Goal: Task Accomplishment & Management: Use online tool/utility

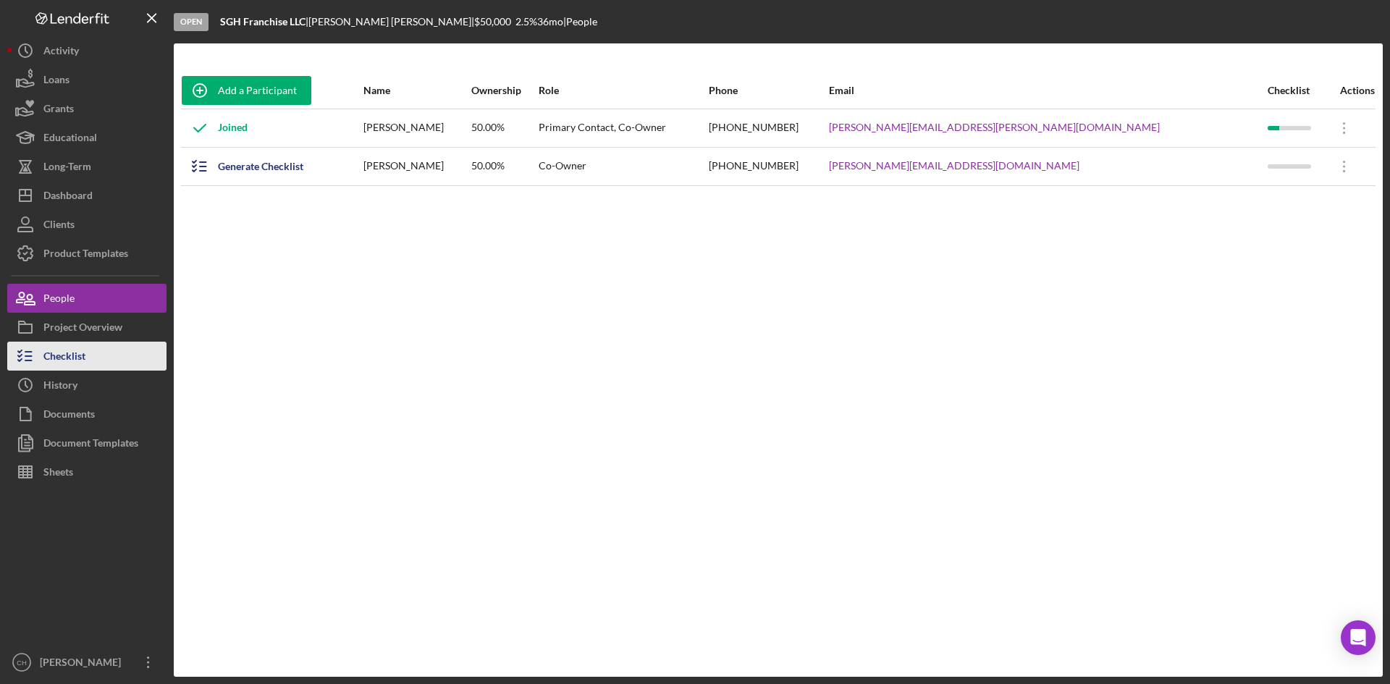
click at [119, 363] on button "Checklist" at bounding box center [86, 356] width 159 height 29
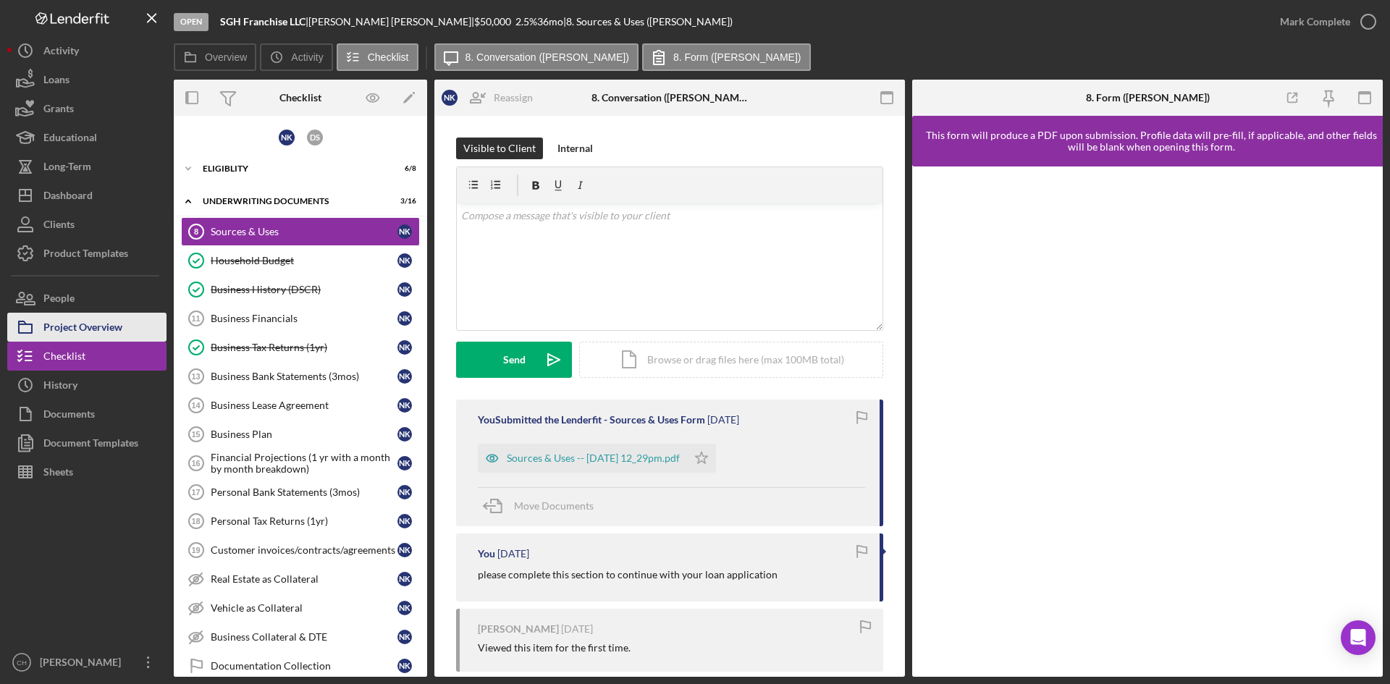
click at [73, 329] on div "Project Overview" at bounding box center [82, 329] width 79 height 33
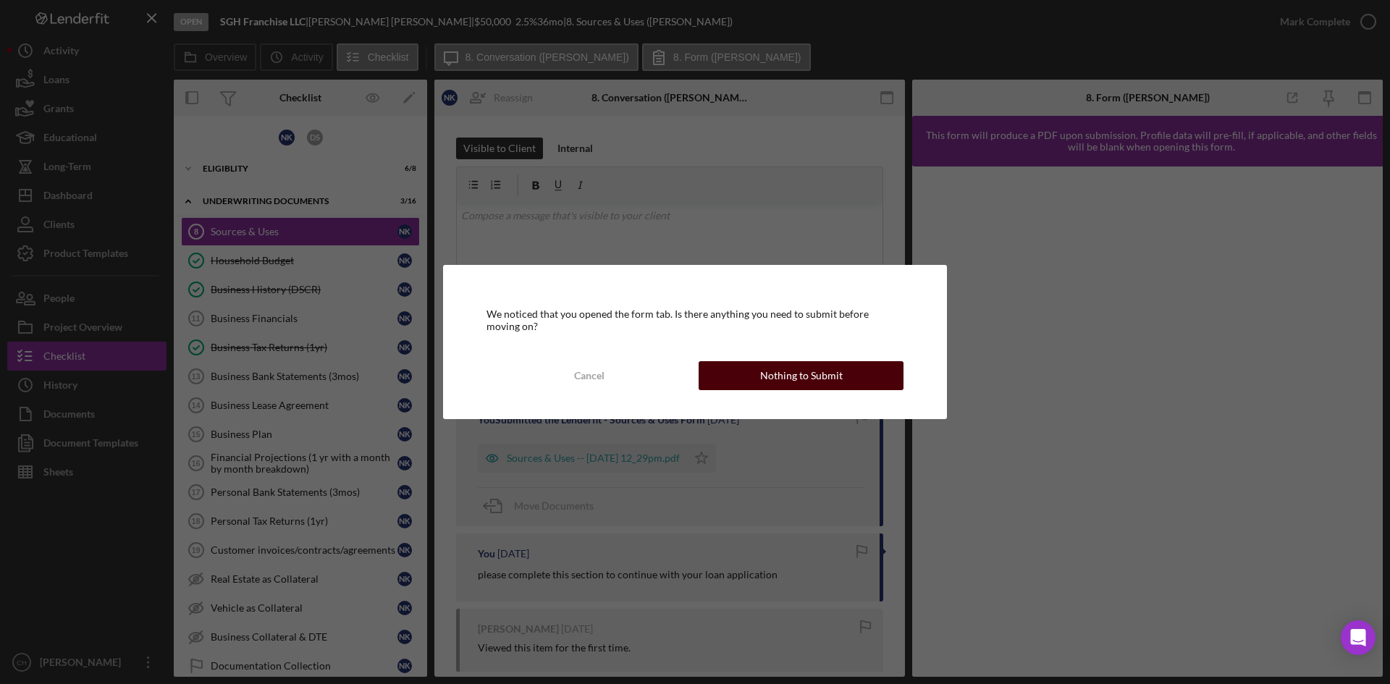
click at [804, 376] on div "Nothing to Submit" at bounding box center [801, 375] width 83 height 29
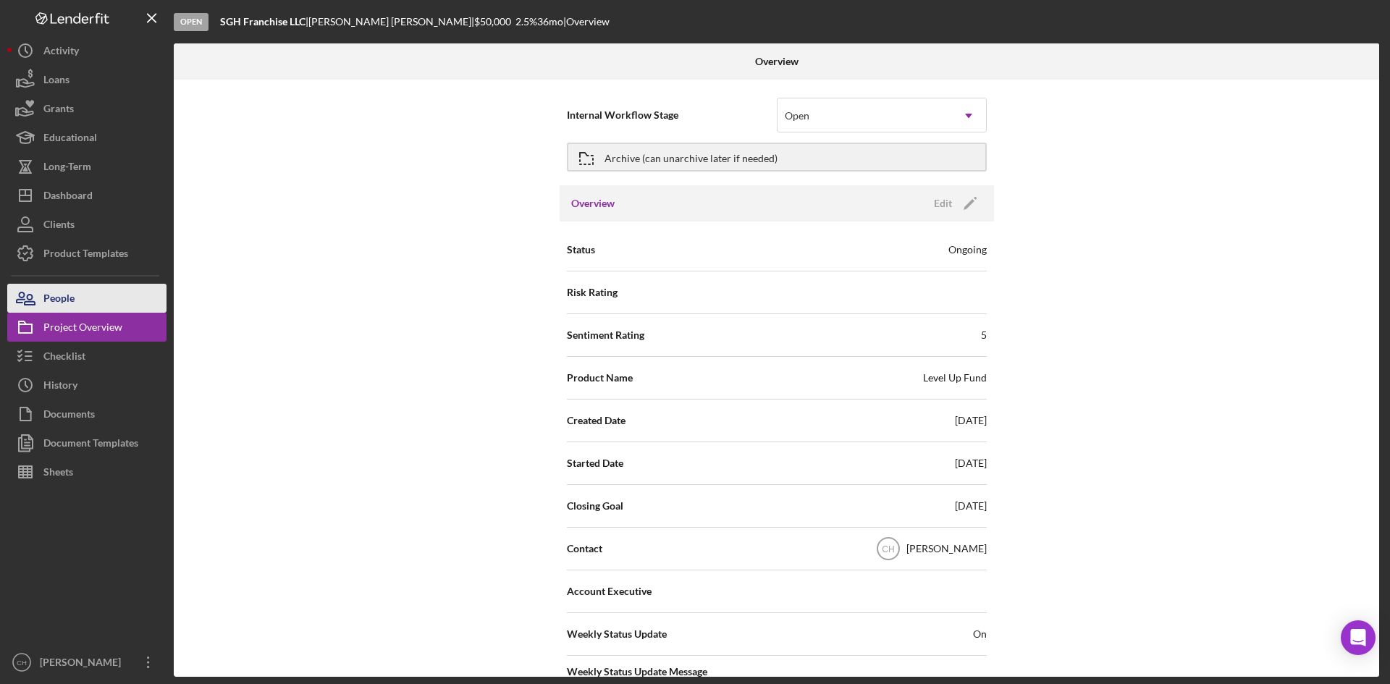
click at [78, 300] on button "People" at bounding box center [86, 298] width 159 height 29
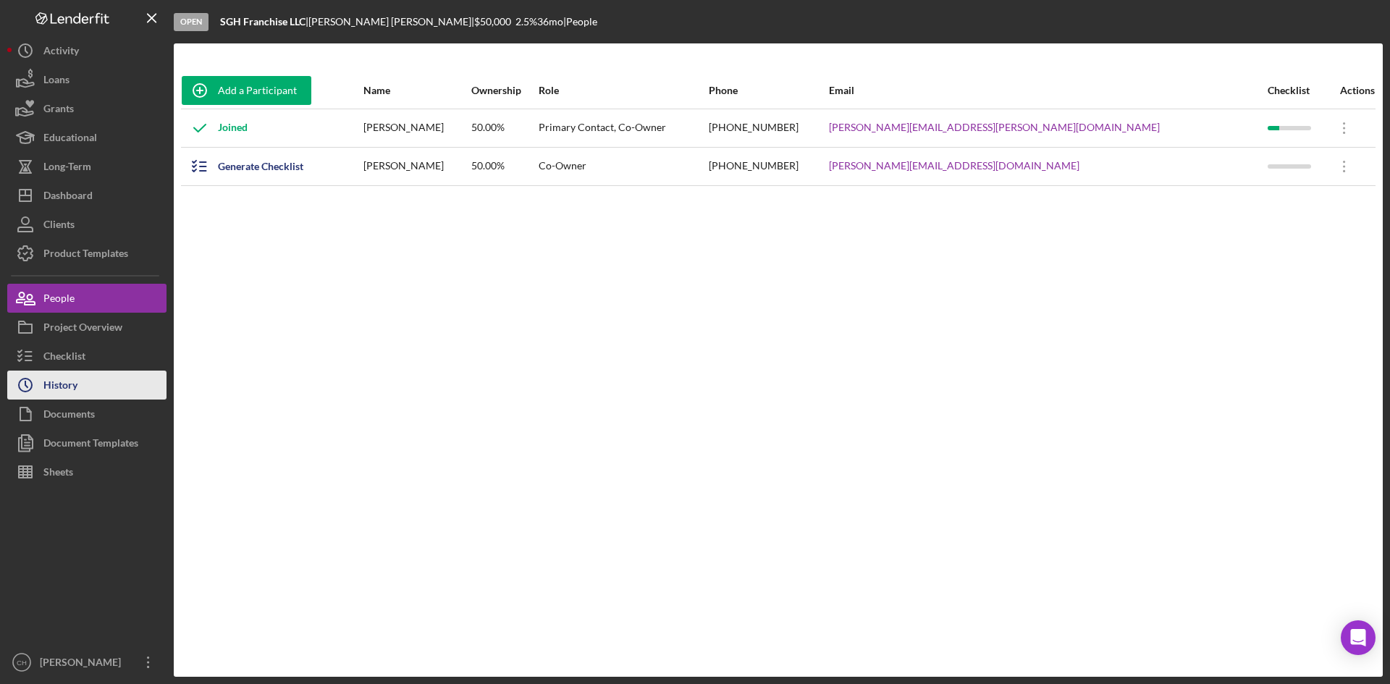
click at [77, 388] on div "History" at bounding box center [60, 387] width 34 height 33
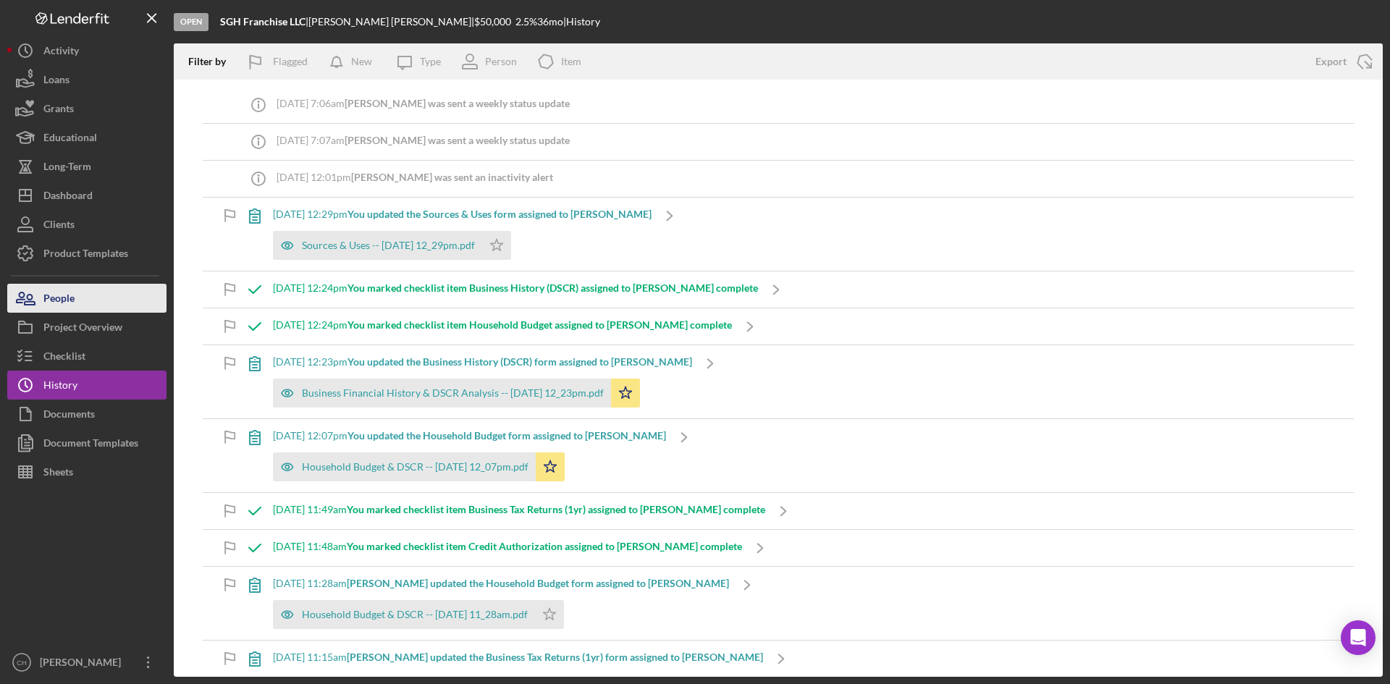
click at [93, 304] on button "People" at bounding box center [86, 298] width 159 height 29
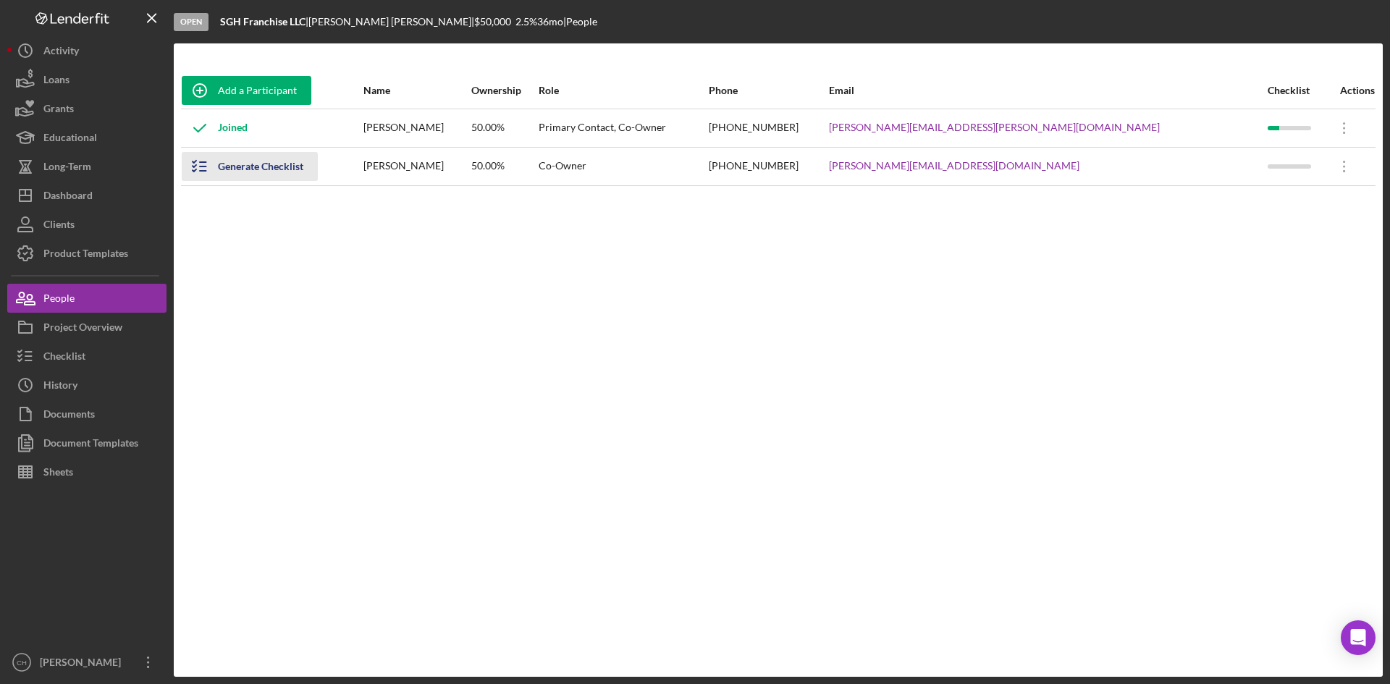
click at [276, 171] on div "Generate Checklist" at bounding box center [260, 166] width 85 height 29
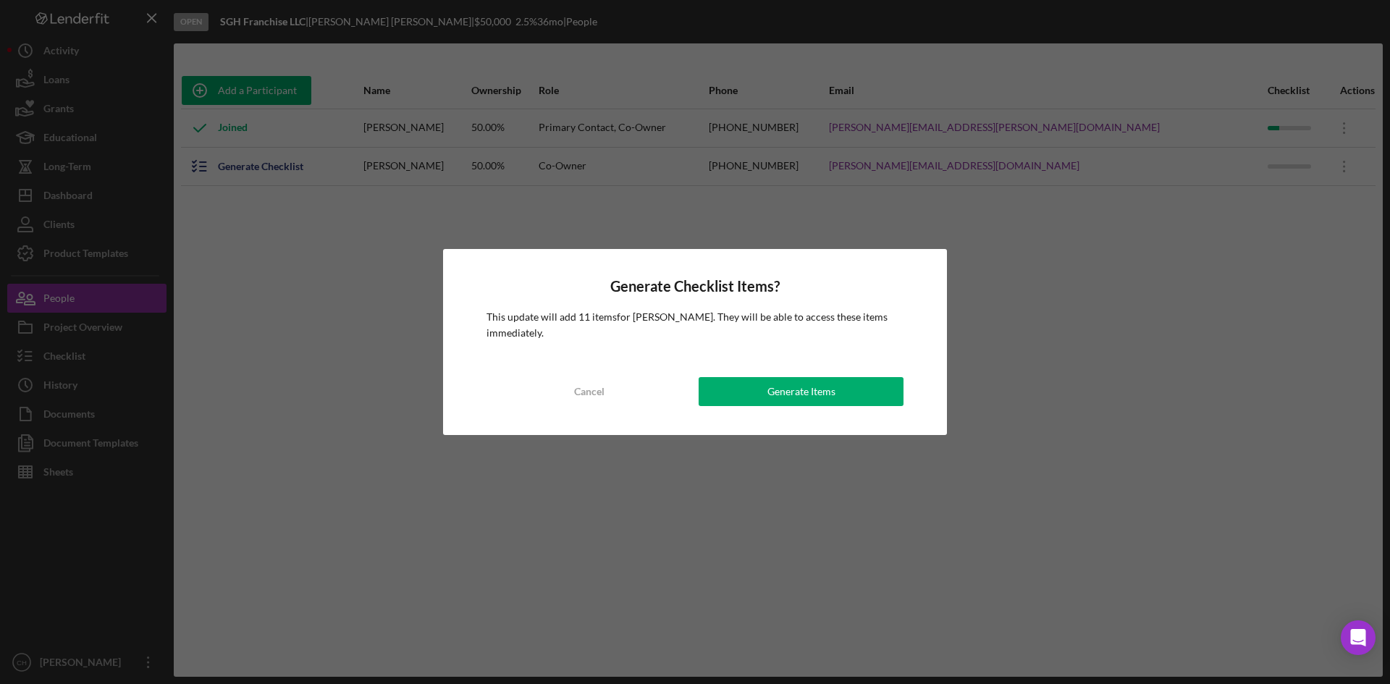
click at [578, 389] on div "Cancel" at bounding box center [589, 391] width 30 height 29
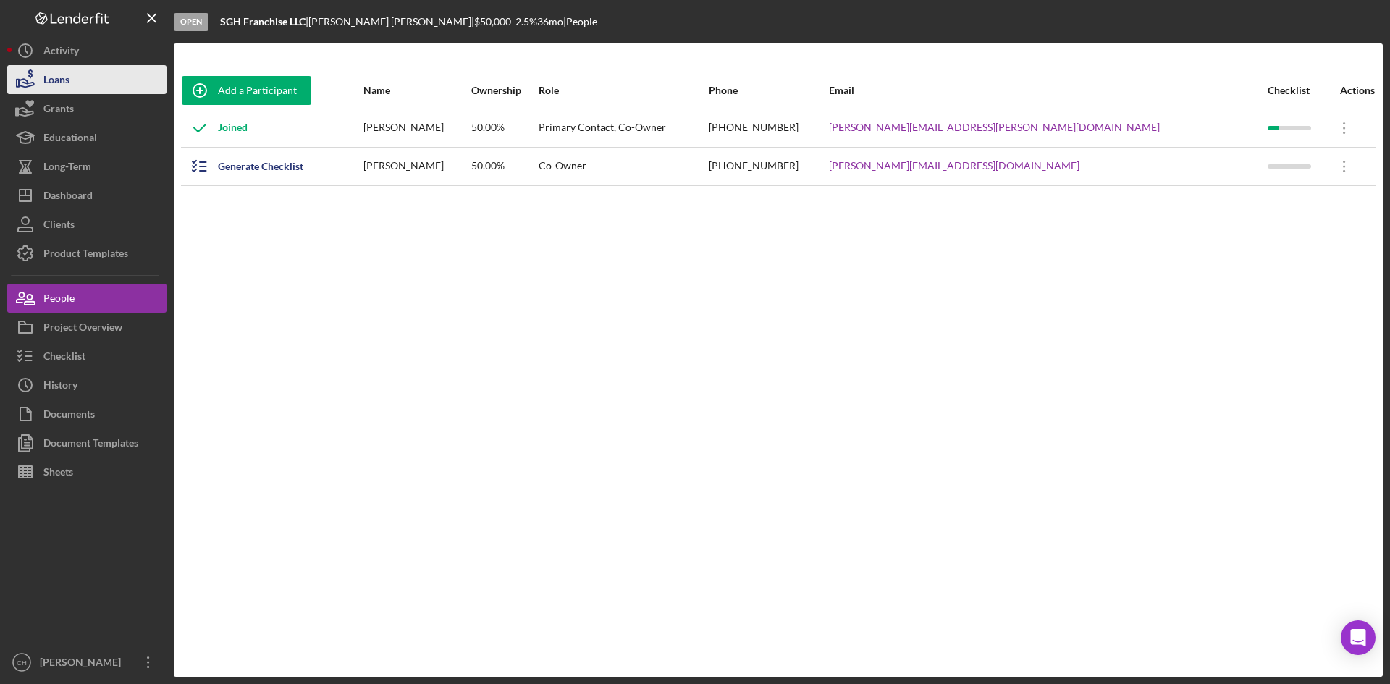
click at [74, 74] on button "Loans" at bounding box center [86, 79] width 159 height 29
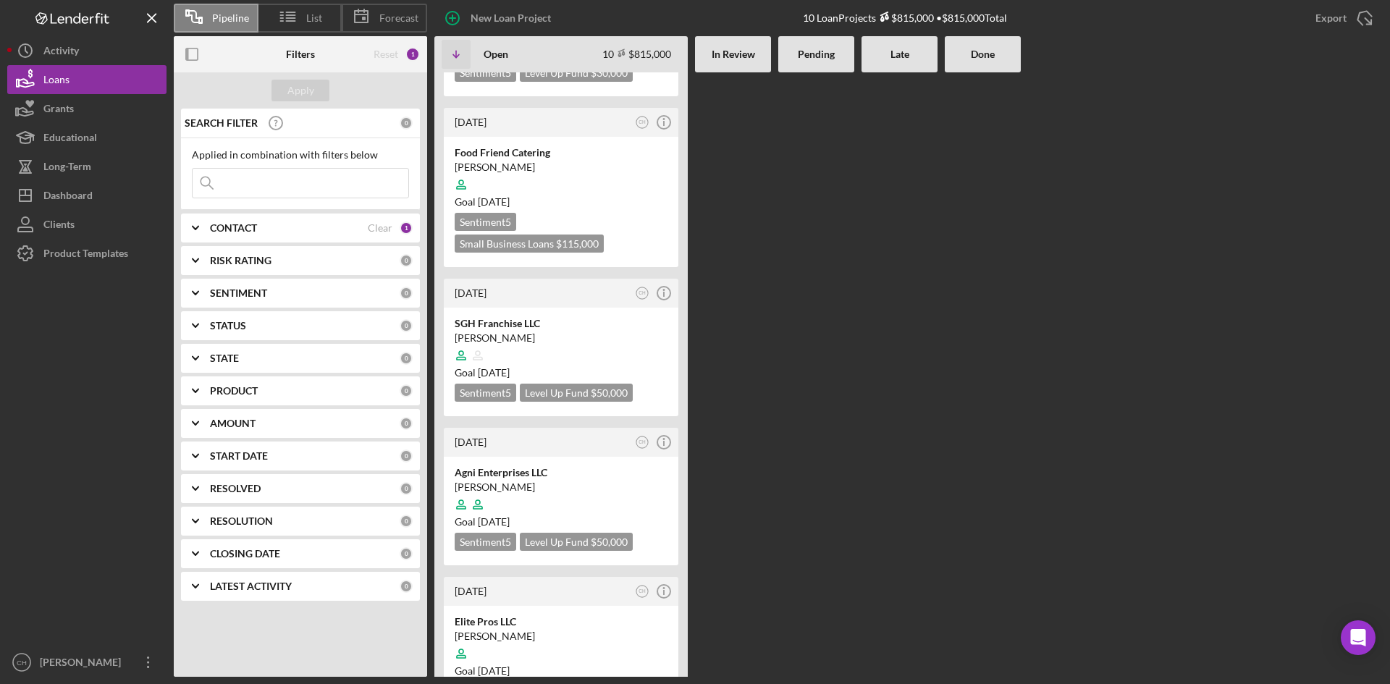
scroll to position [507, 0]
